Goal: Transaction & Acquisition: Purchase product/service

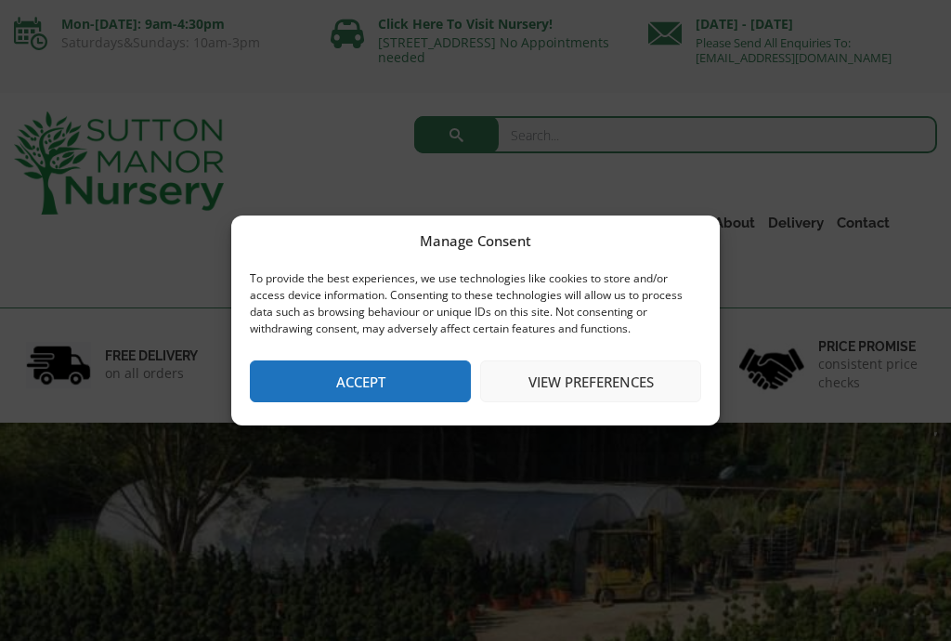
click at [260, 381] on button "Accept" at bounding box center [360, 382] width 221 height 42
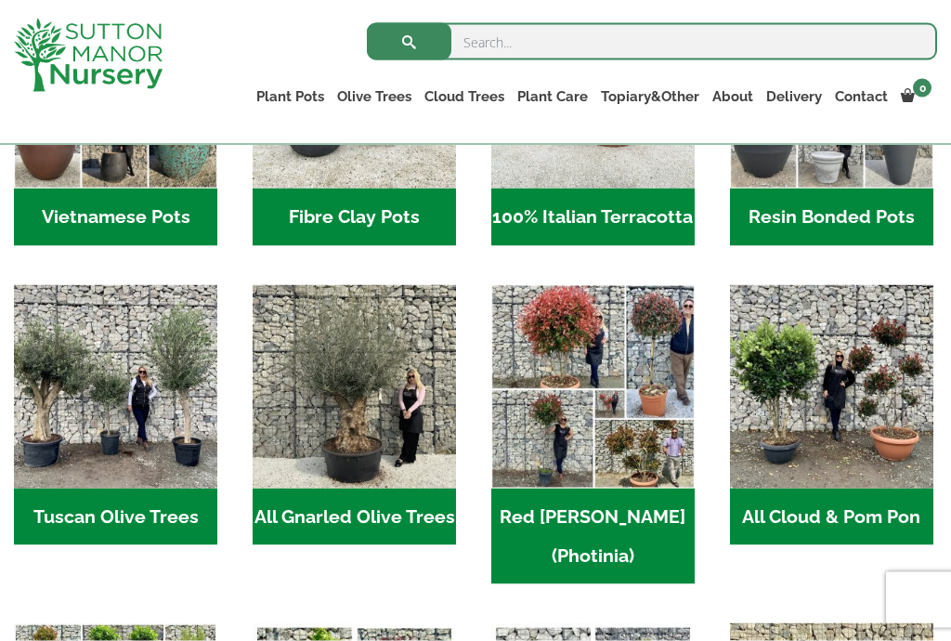
scroll to position [758, 0]
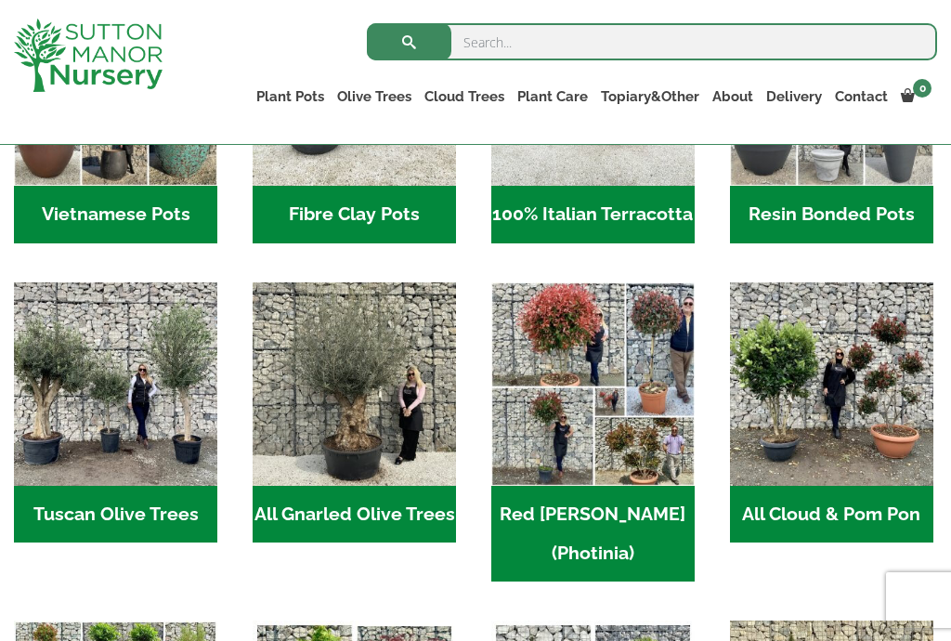
click at [87, 381] on img "Visit product category Tuscan Olive Trees" at bounding box center [115, 383] width 203 height 203
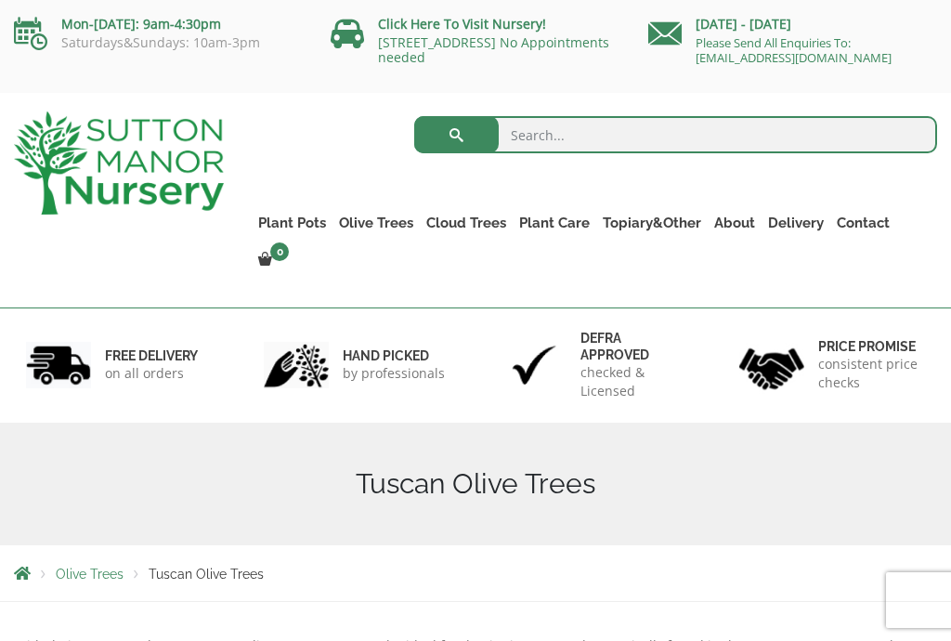
click at [84, 567] on span "Olive Trees" at bounding box center [90, 574] width 68 height 15
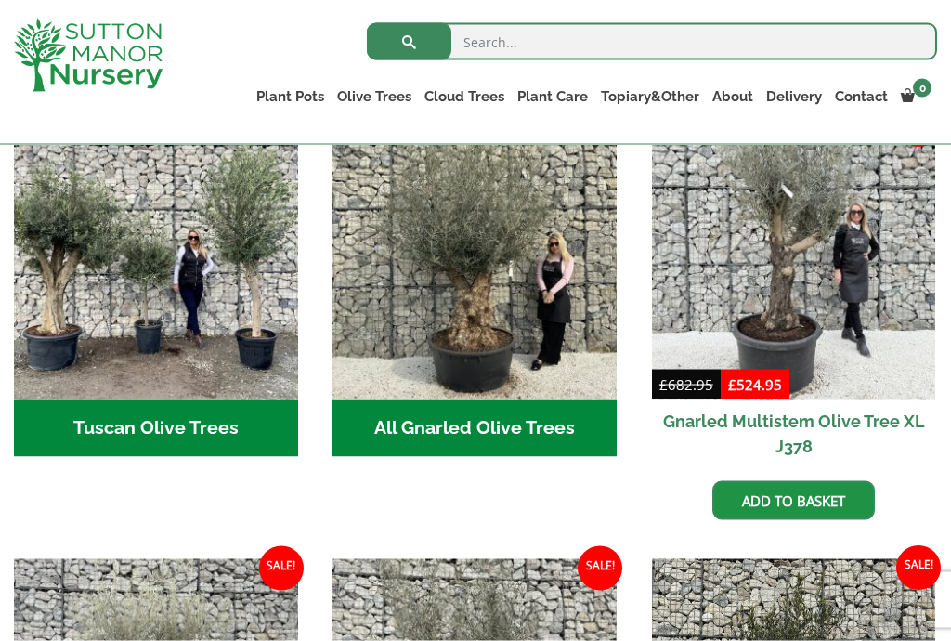
scroll to position [737, 0]
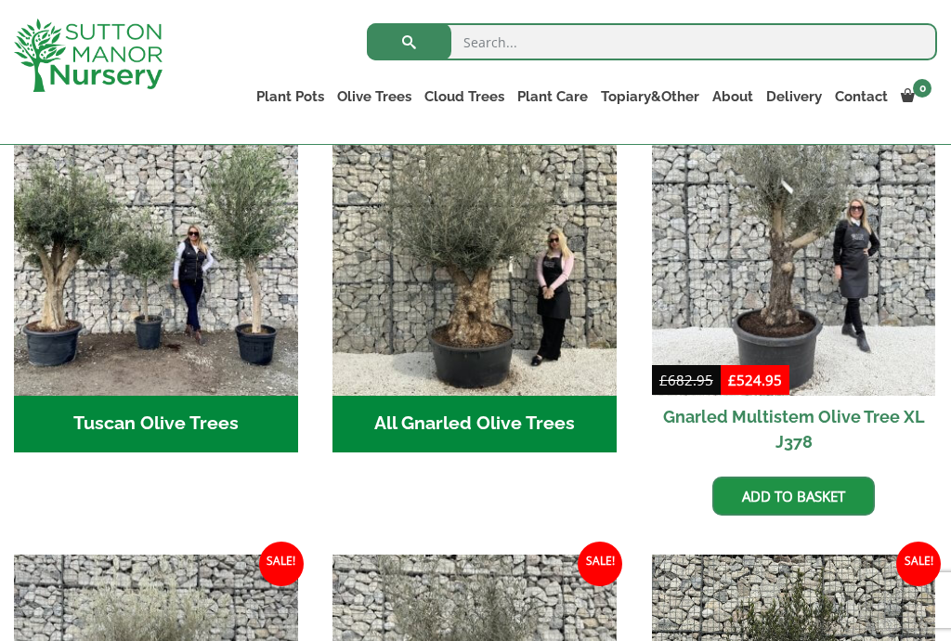
click at [109, 413] on h2 "Tuscan Olive Trees (5)" at bounding box center [156, 425] width 284 height 58
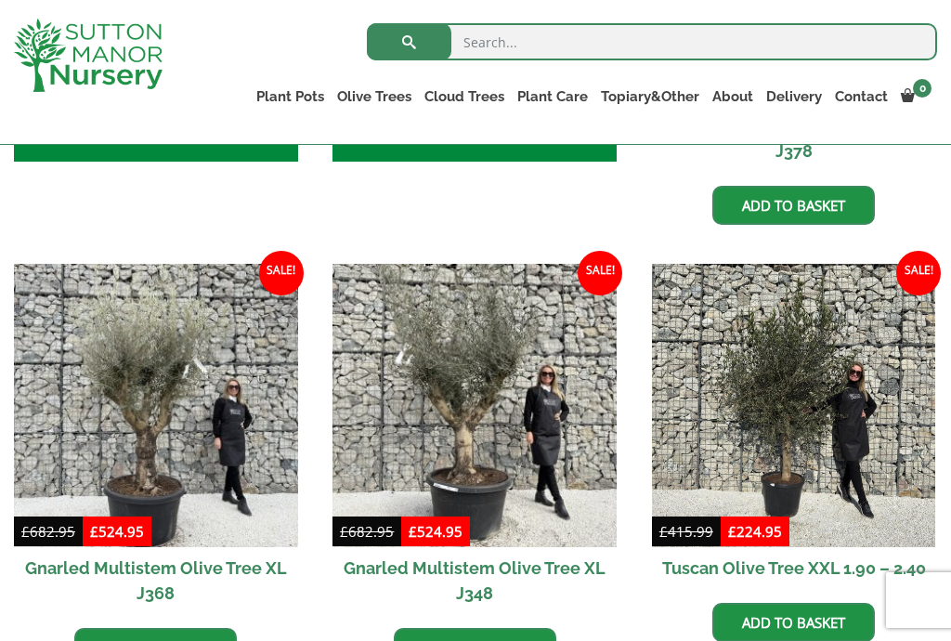
scroll to position [1020, 0]
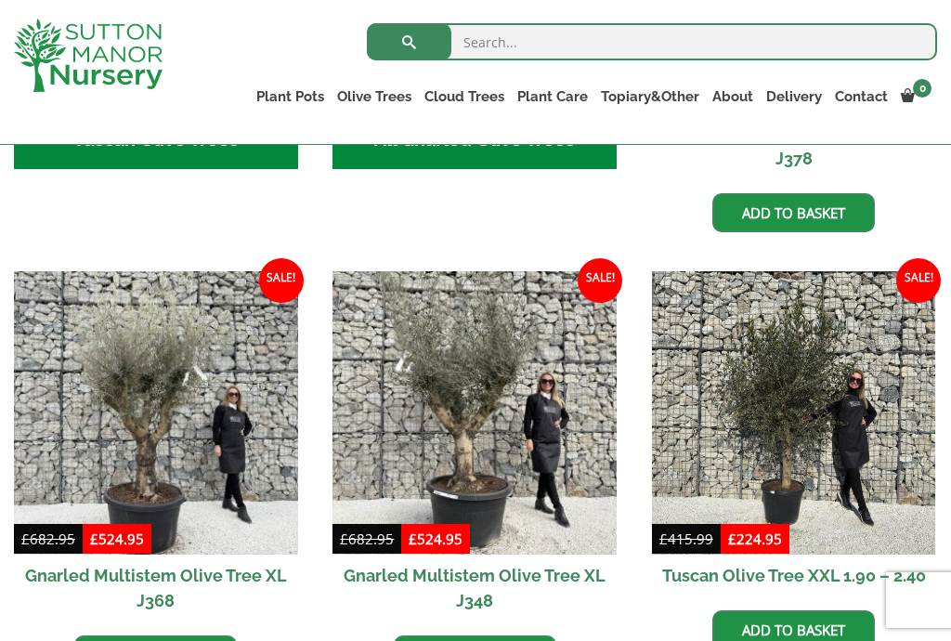
click at [792, 381] on img at bounding box center [794, 413] width 284 height 284
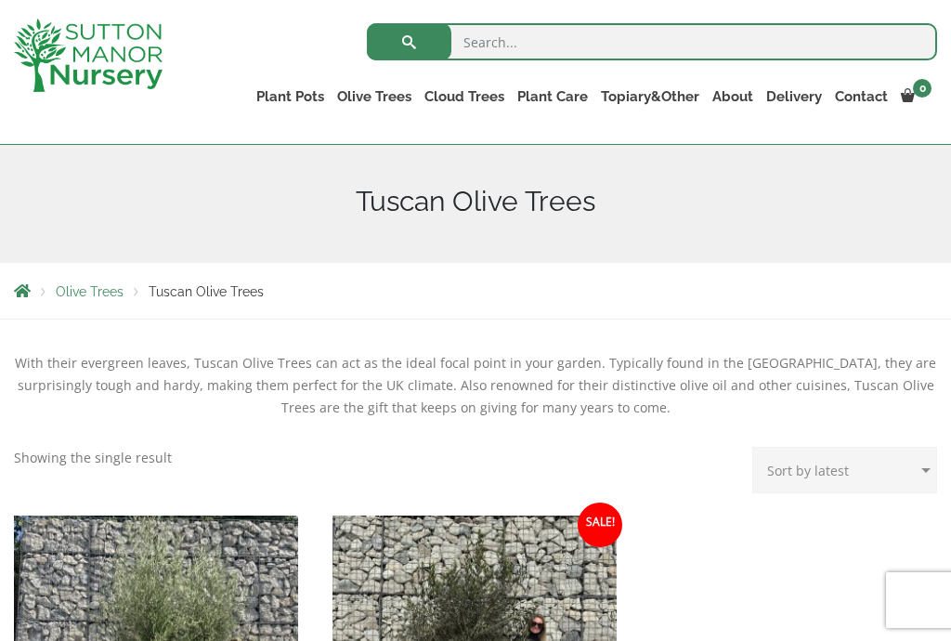
scroll to position [206, 0]
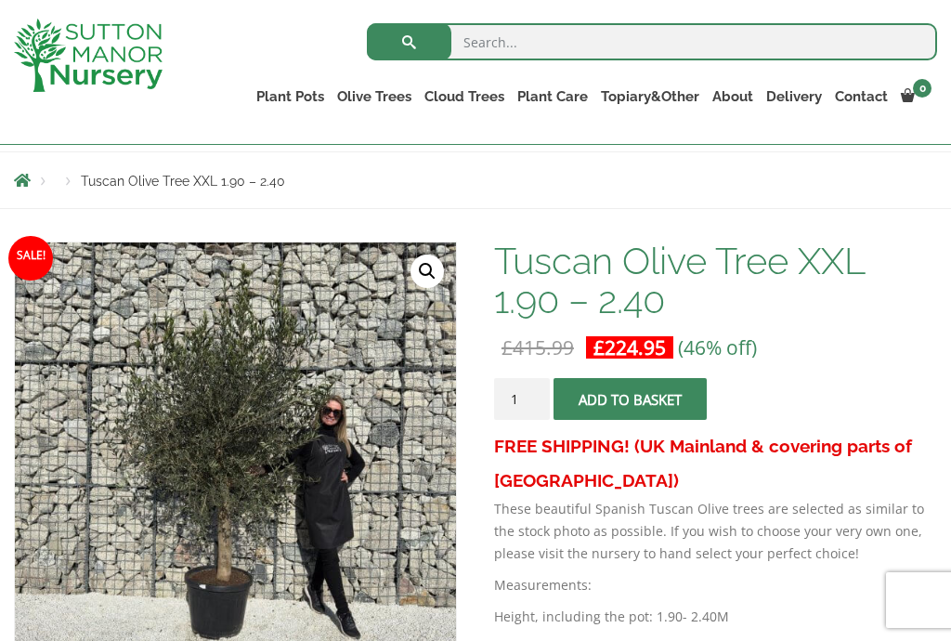
scroll to position [200, 0]
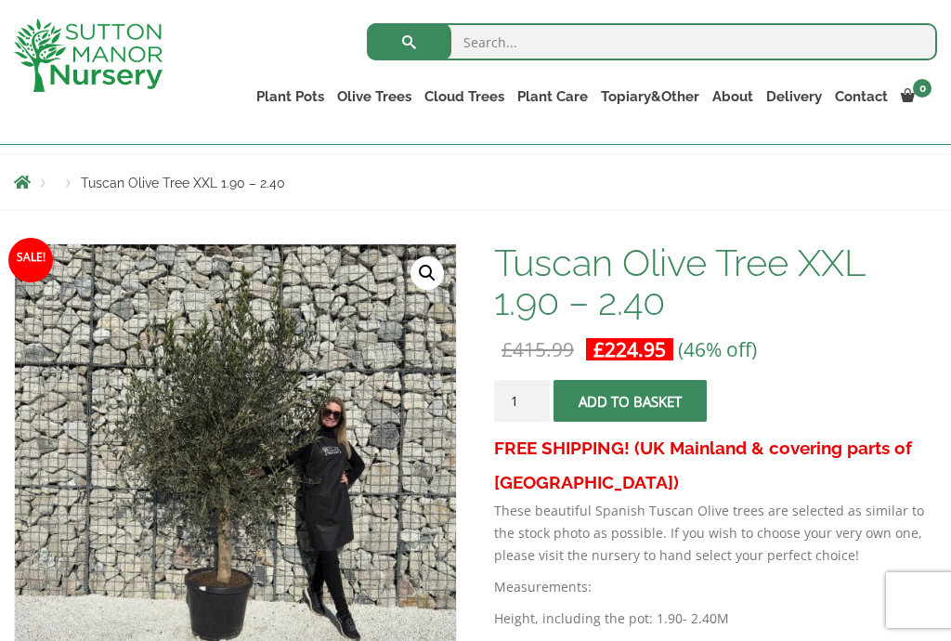
click at [0, 0] on link "Gnarled Olive Trees" at bounding box center [0, 0] width 0 height 0
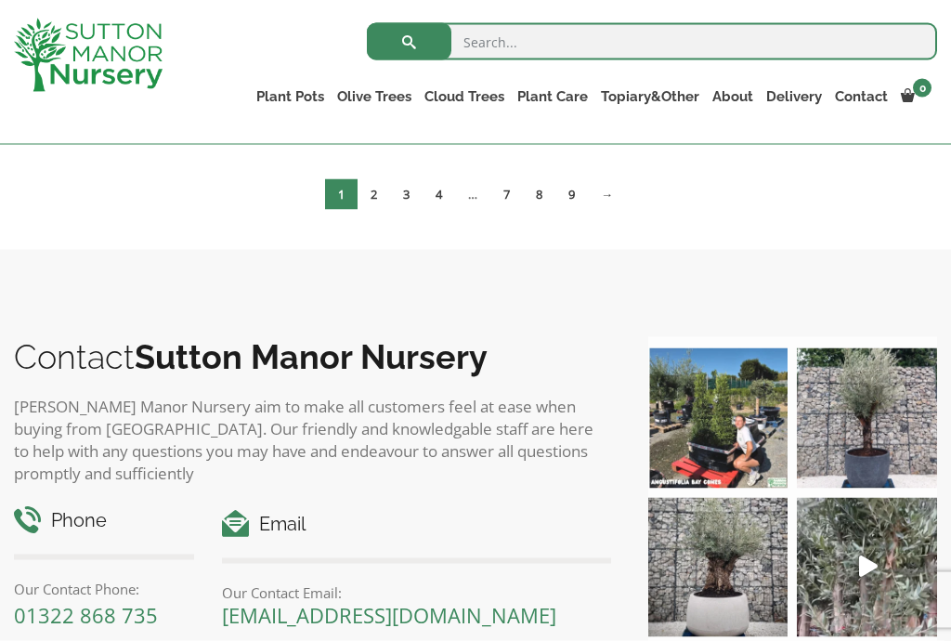
scroll to position [2140, 0]
click at [861, 410] on img at bounding box center [867, 418] width 140 height 140
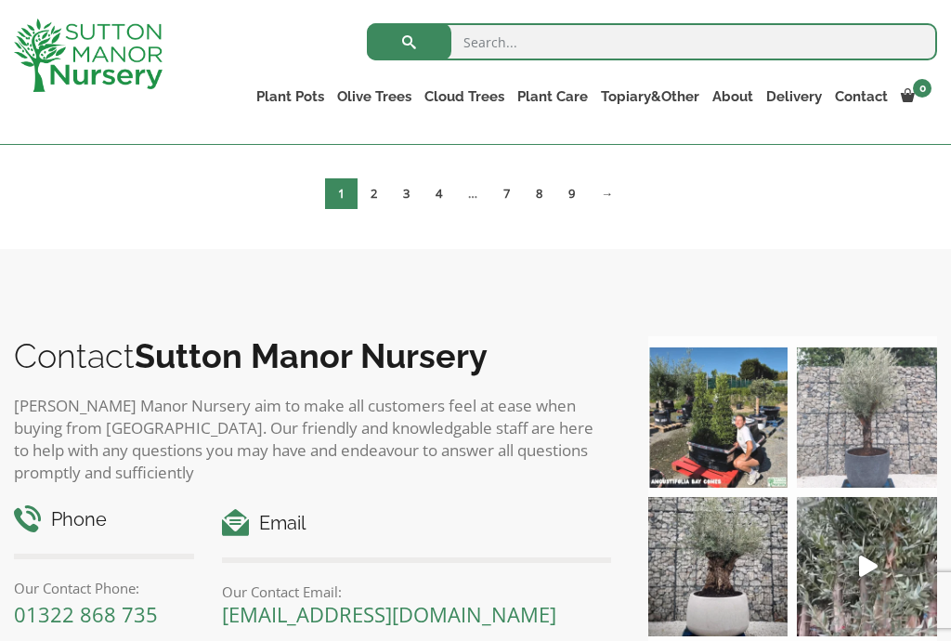
scroll to position [2158, 0]
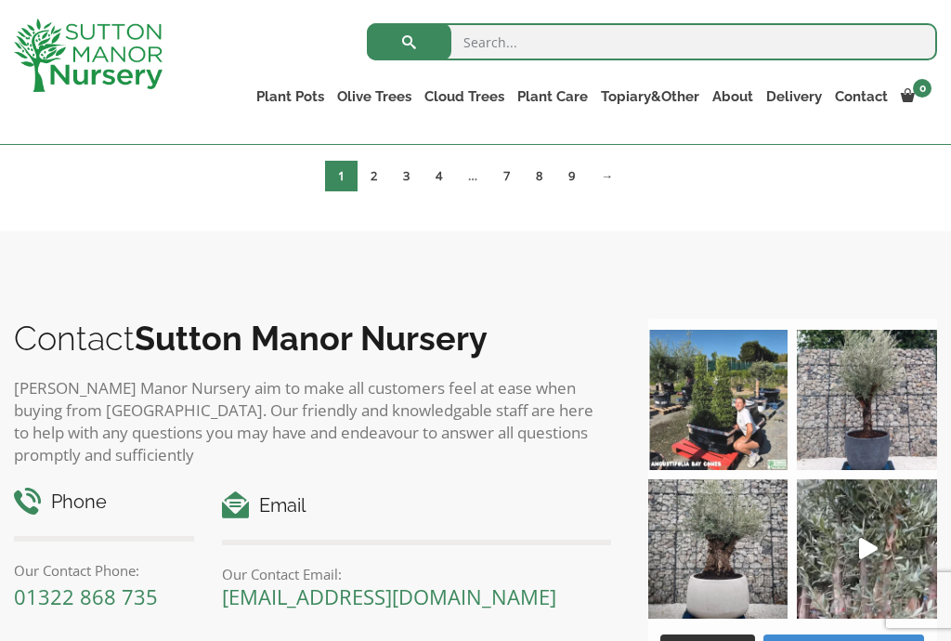
click at [285, 100] on link "Plant Pots" at bounding box center [290, 97] width 81 height 26
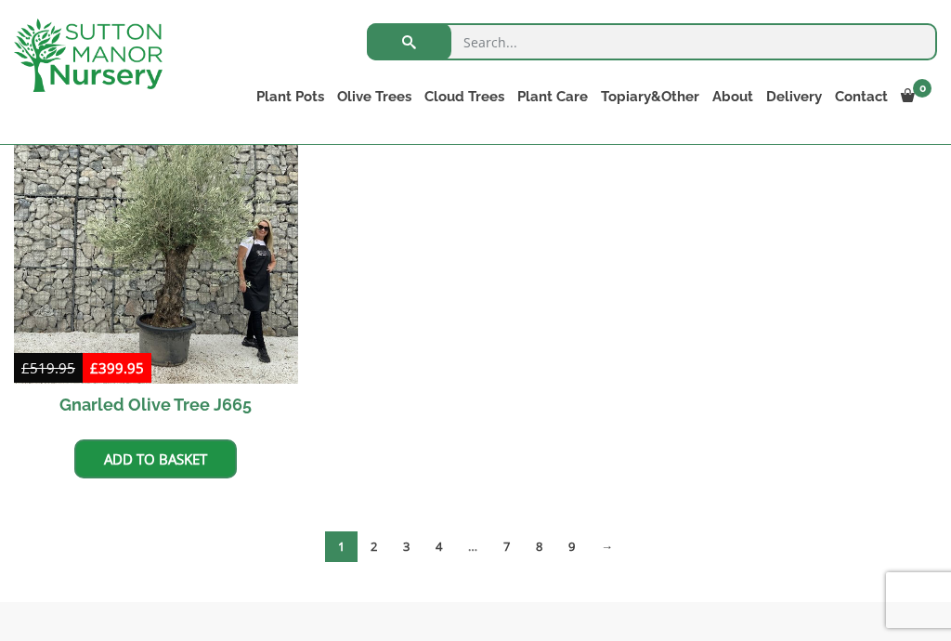
scroll to position [1783, 0]
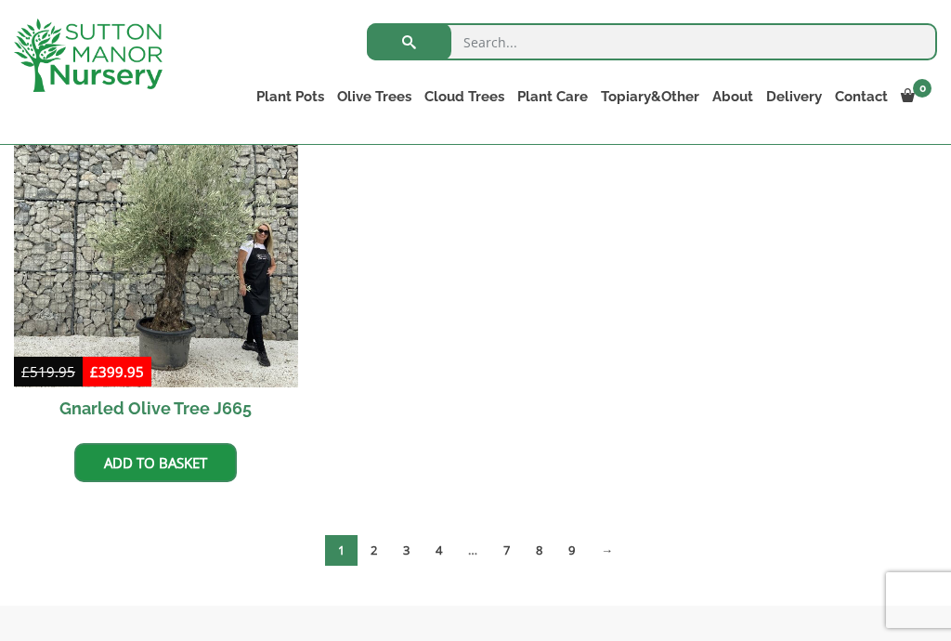
click at [288, 94] on link "Plant Pots" at bounding box center [290, 97] width 81 height 26
click at [0, 0] on link "Resin Bonded Pots" at bounding box center [0, 0] width 0 height 0
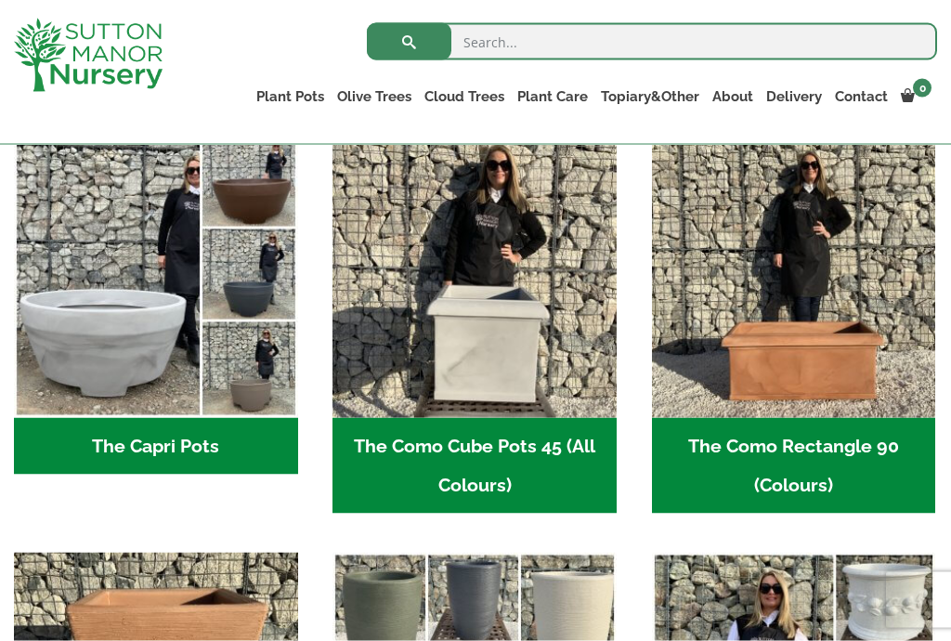
scroll to position [916, 0]
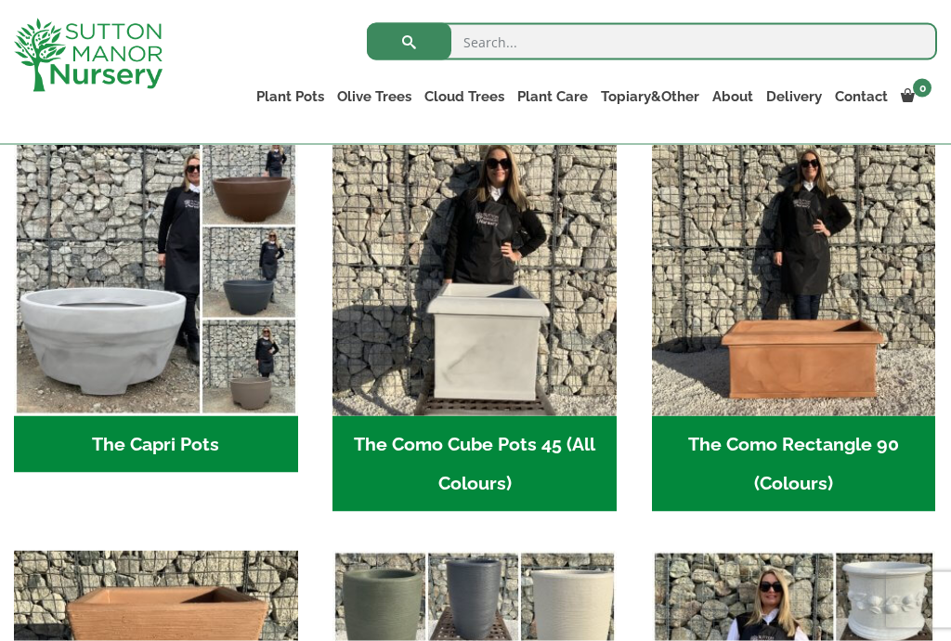
click at [514, 451] on h2 "The Como Cube Pots 45 (All Colours) (3)" at bounding box center [475, 464] width 284 height 97
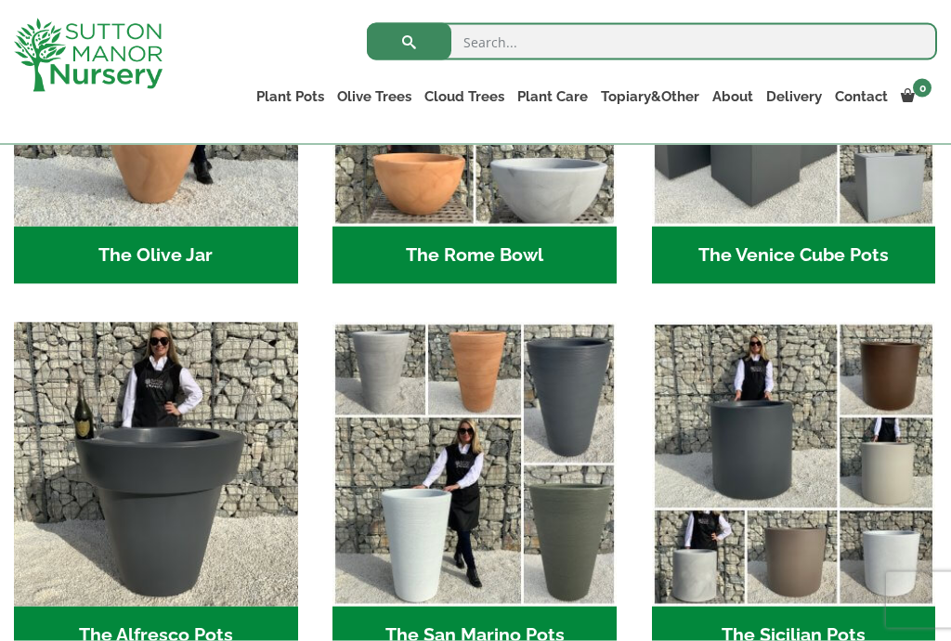
scroll to position [1886, 0]
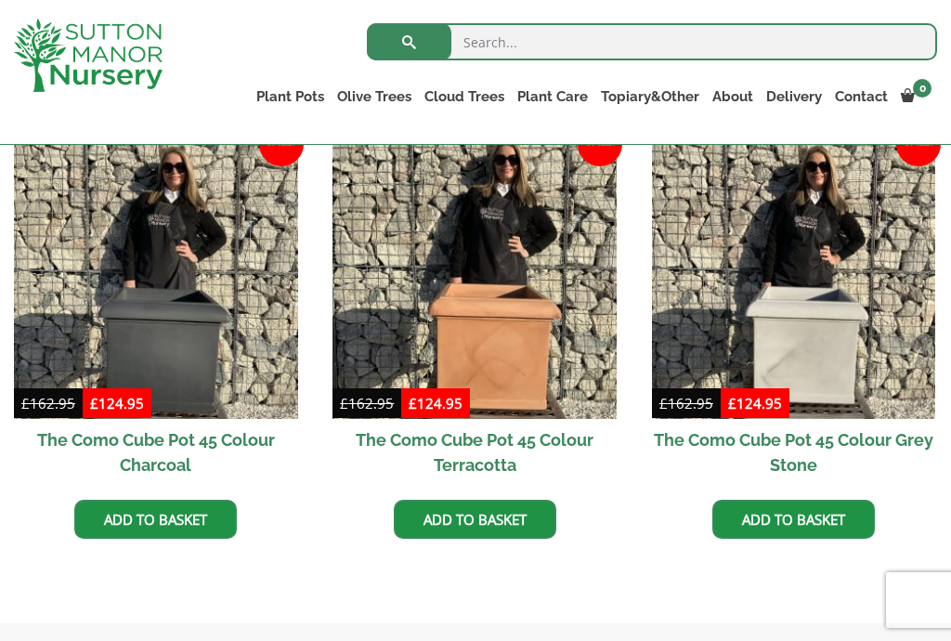
scroll to position [584, 0]
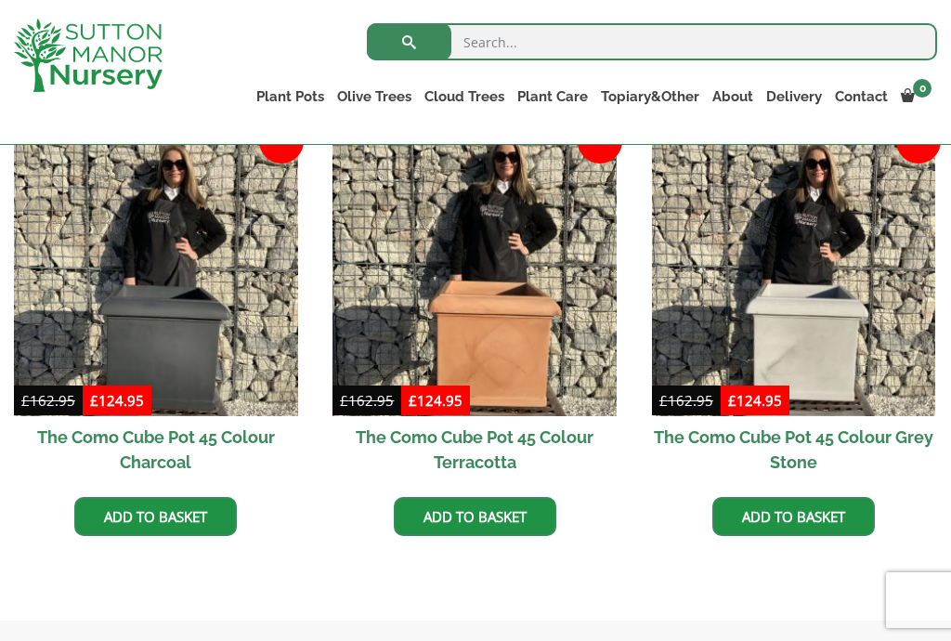
click at [820, 307] on img at bounding box center [794, 274] width 284 height 284
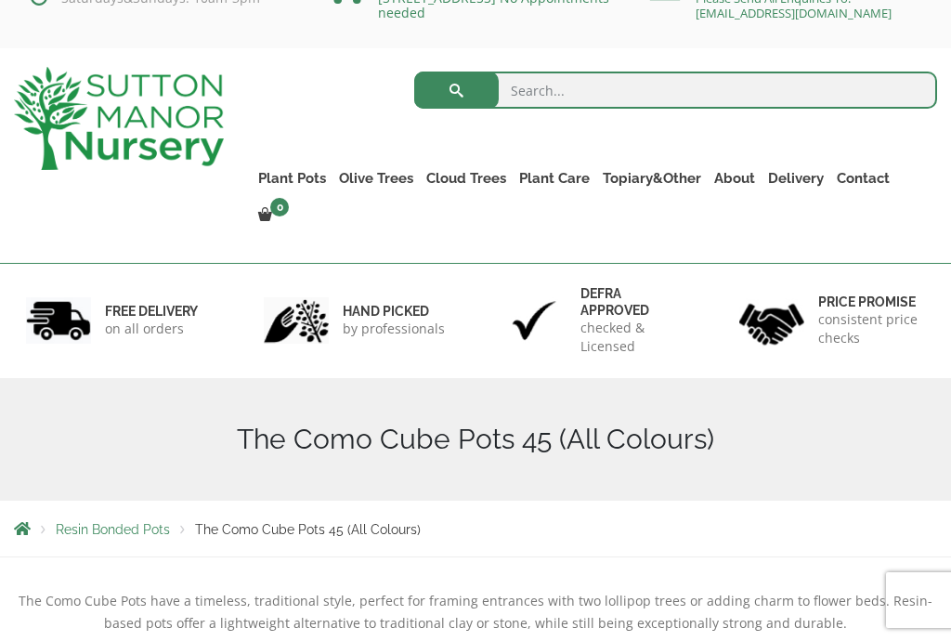
scroll to position [43, 0]
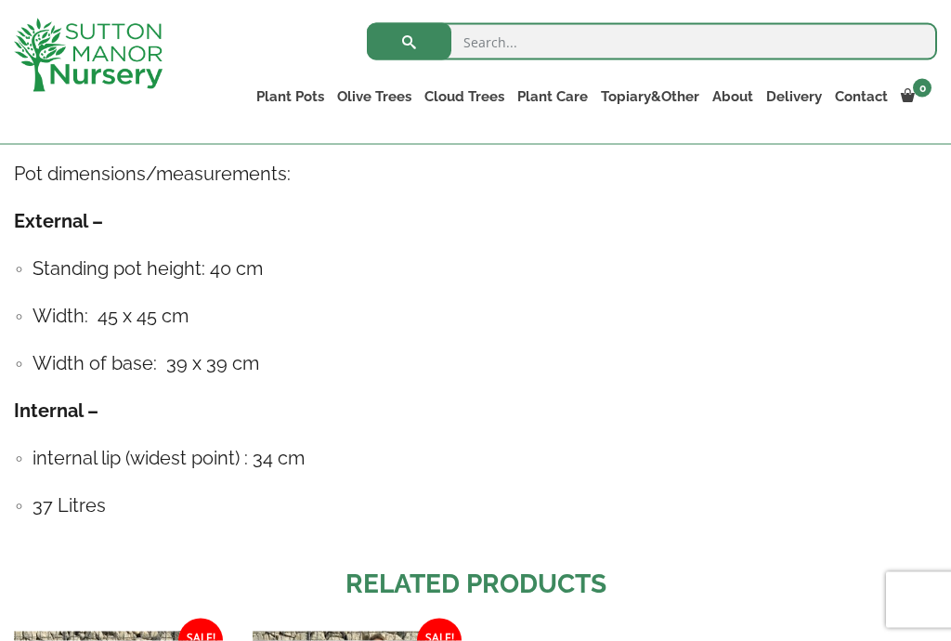
scroll to position [1118, 0]
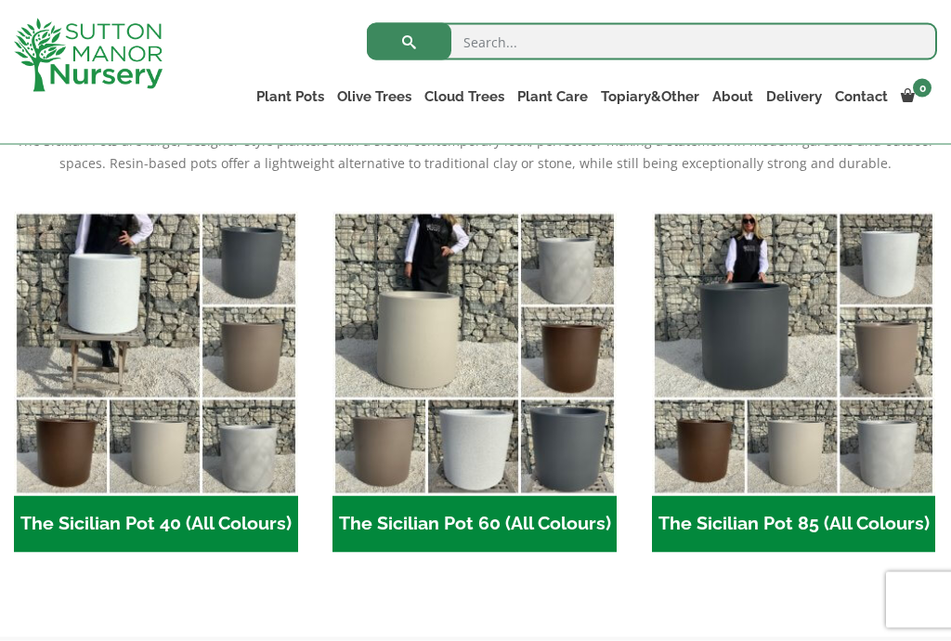
scroll to position [437, 0]
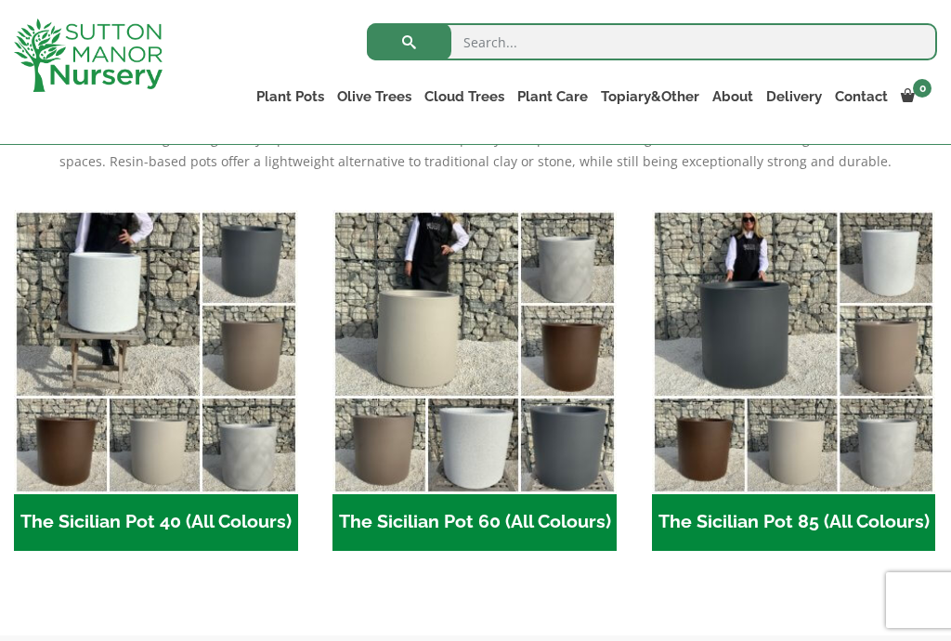
click at [123, 295] on img "Visit product category The Sicilian Pot 40 (All Colours)" at bounding box center [156, 352] width 284 height 284
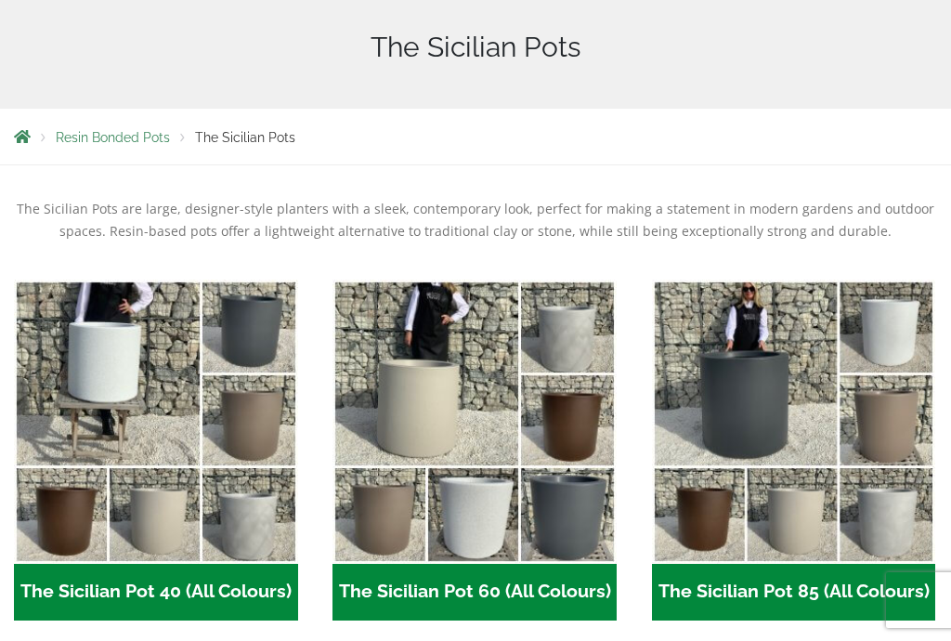
scroll to position [472, 0]
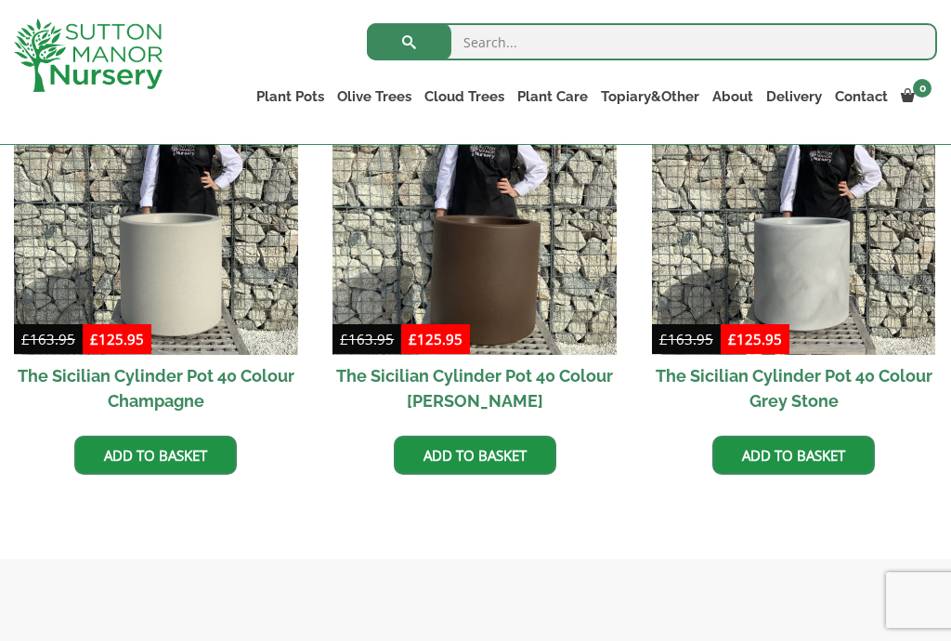
scroll to position [1004, 0]
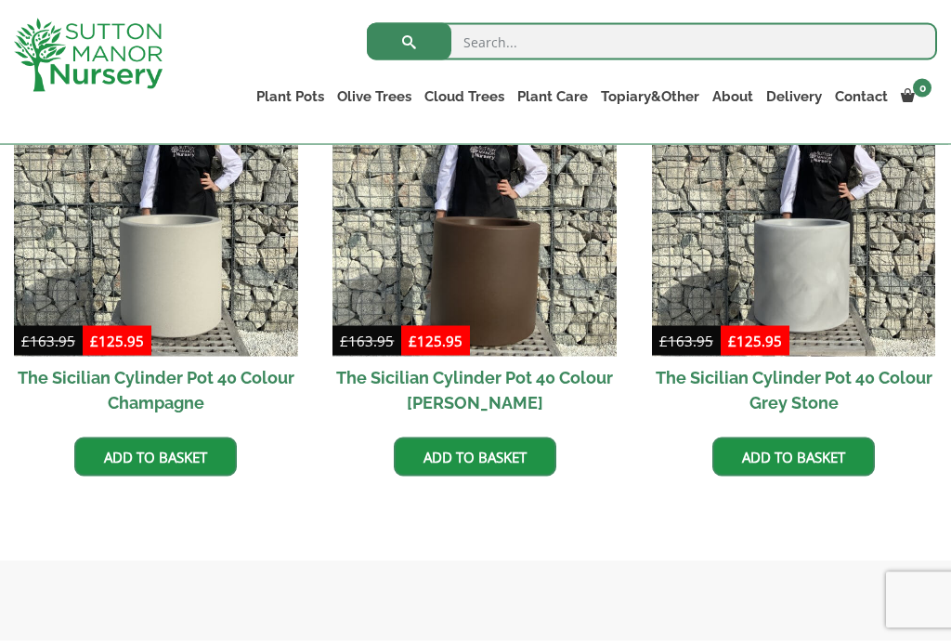
click at [117, 232] on img at bounding box center [156, 215] width 284 height 284
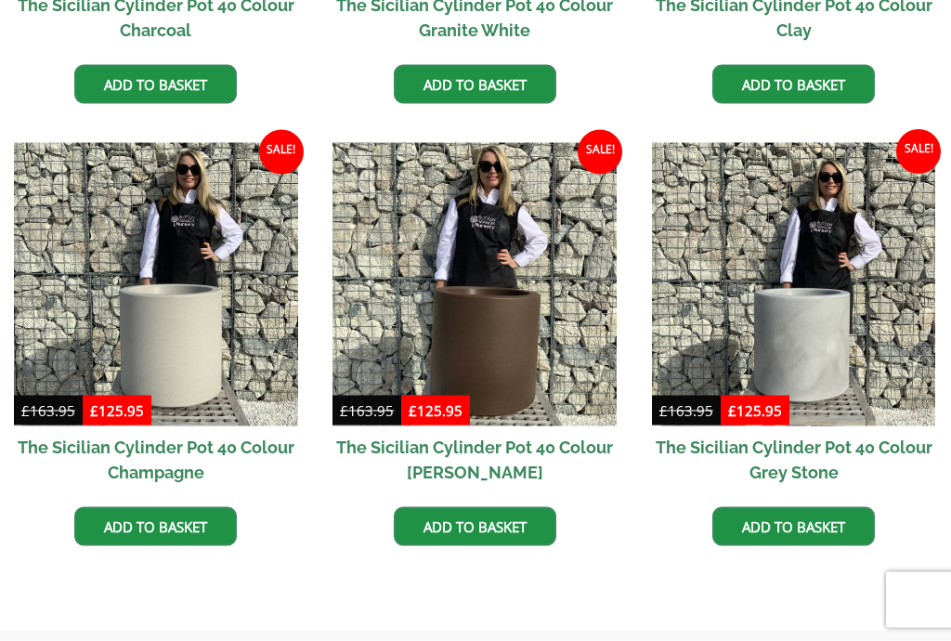
scroll to position [1004, 0]
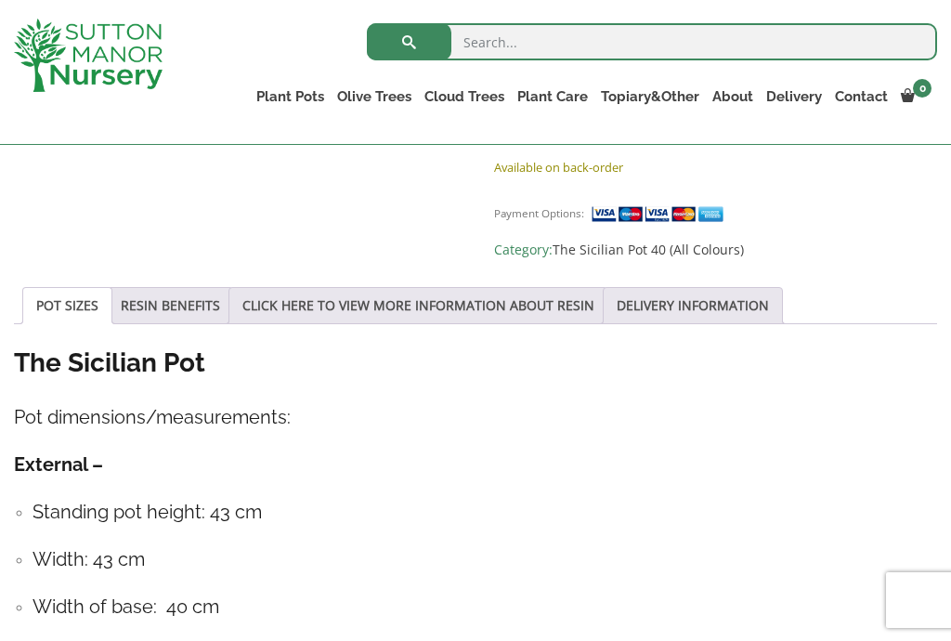
scroll to position [1257, 0]
